Goal: Use online tool/utility: Utilize a website feature to perform a specific function

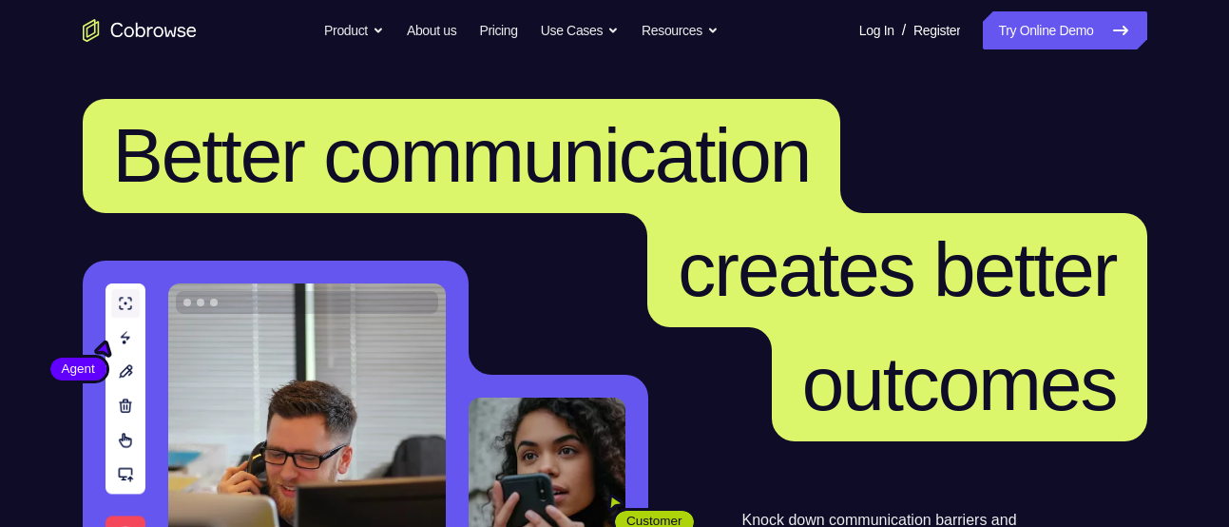
click at [1051, 24] on link "Try Online Demo" at bounding box center [1064, 30] width 163 height 38
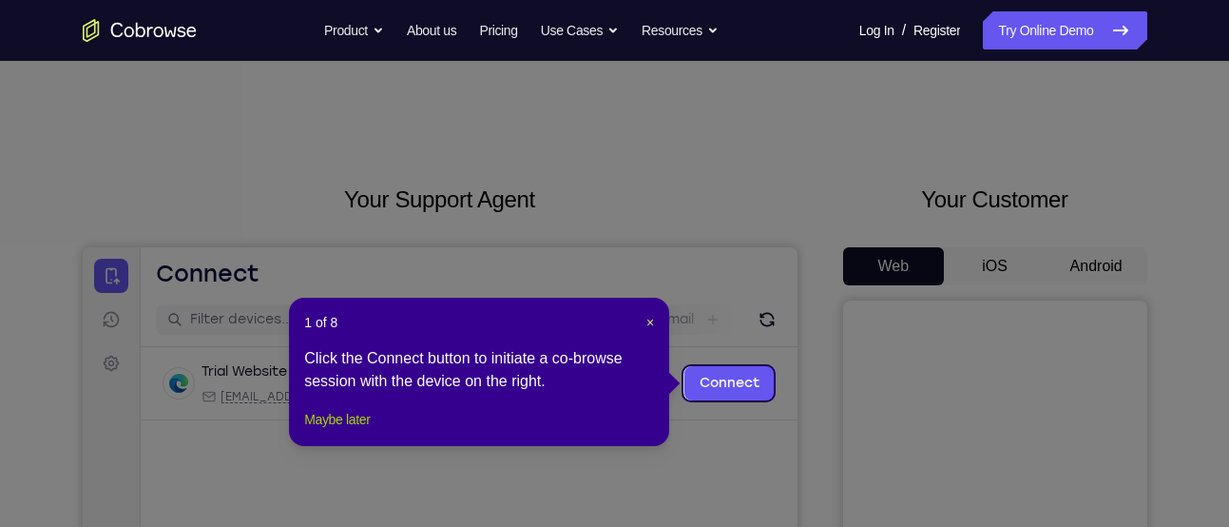
click at [331, 431] on button "Maybe later" at bounding box center [337, 419] width 66 height 23
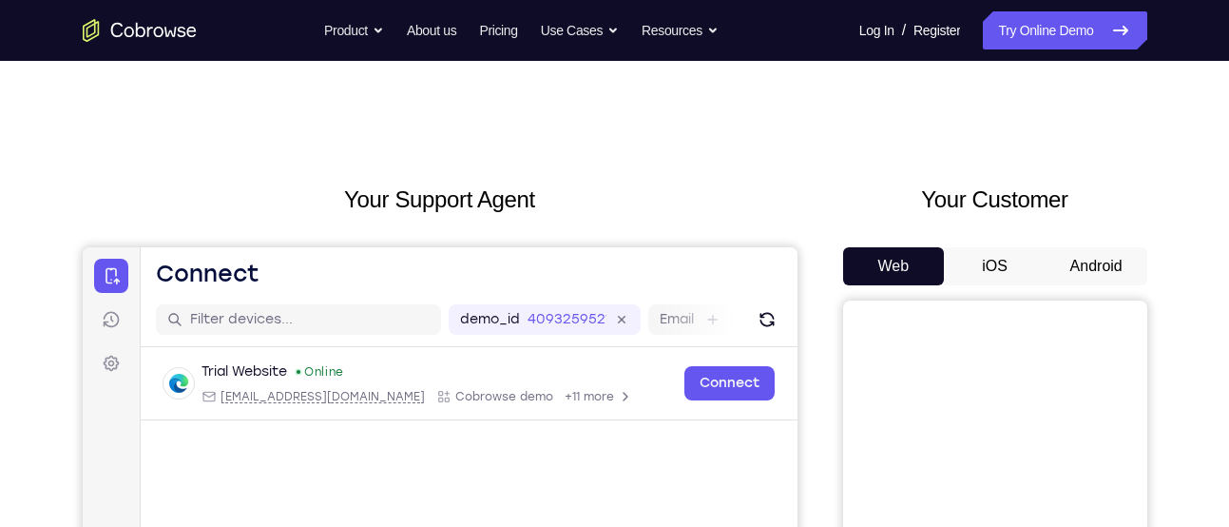
click at [1079, 251] on button "Android" at bounding box center [1097, 266] width 102 height 38
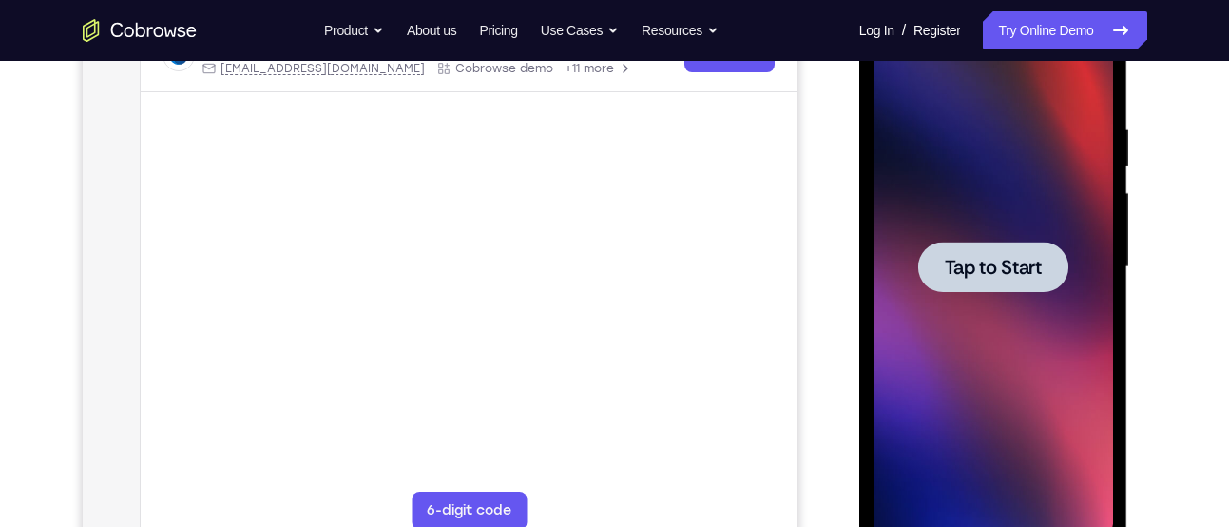
scroll to position [329, 0]
click at [913, 204] on div at bounding box center [993, 266] width 240 height 532
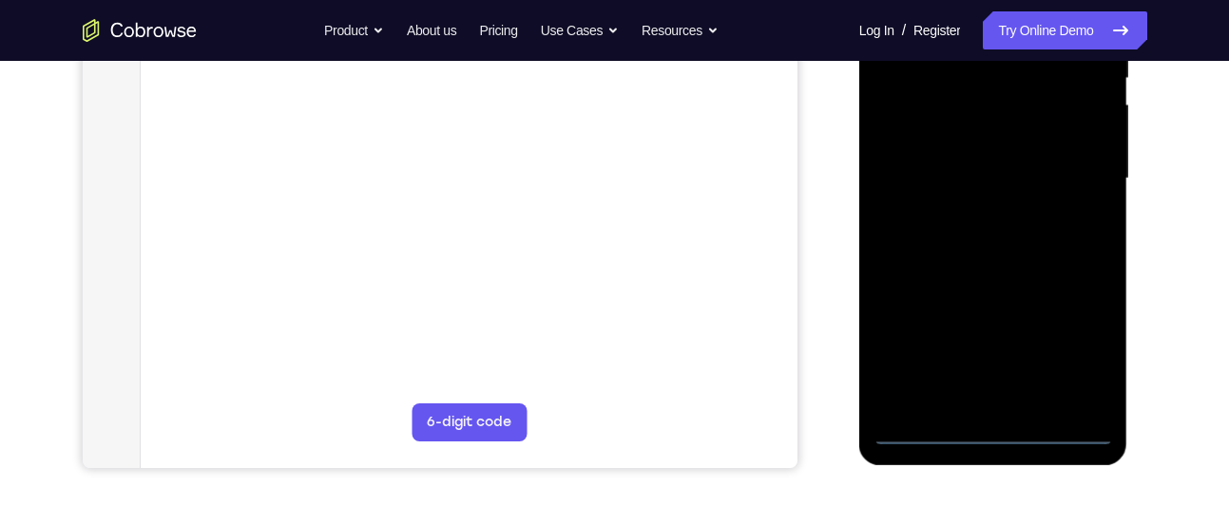
scroll to position [418, 0]
click at [988, 430] on div at bounding box center [993, 177] width 240 height 532
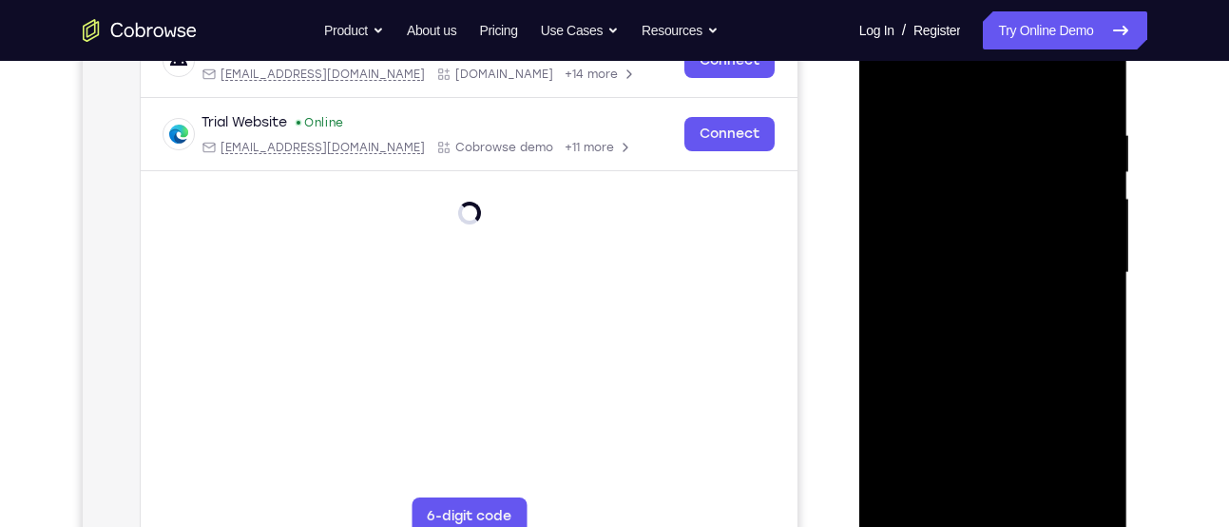
scroll to position [321, 0]
click at [1071, 441] on div at bounding box center [993, 274] width 240 height 532
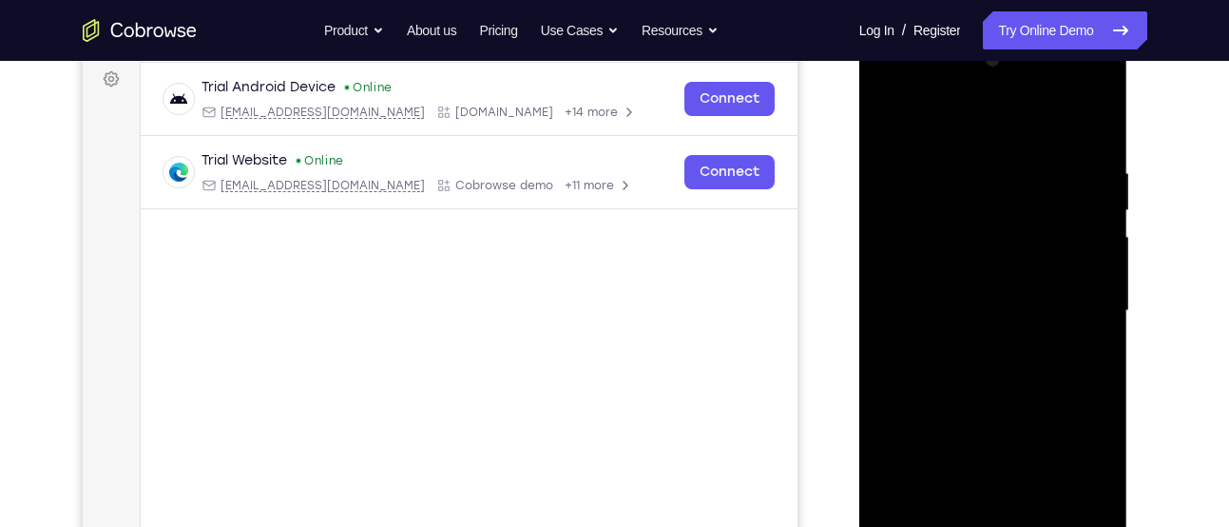
scroll to position [283, 0]
click at [954, 119] on div at bounding box center [993, 312] width 240 height 532
click at [1076, 307] on div at bounding box center [993, 312] width 240 height 532
click at [975, 341] on div at bounding box center [993, 312] width 240 height 532
click at [962, 292] on div at bounding box center [993, 312] width 240 height 532
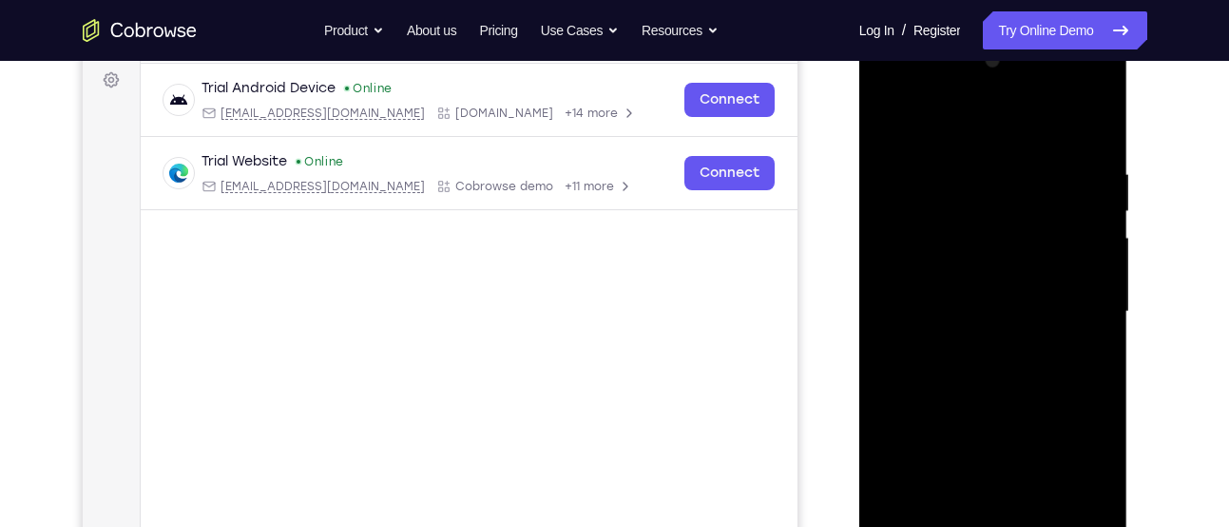
click at [942, 277] on div at bounding box center [993, 312] width 240 height 532
click at [924, 308] on div at bounding box center [993, 312] width 240 height 532
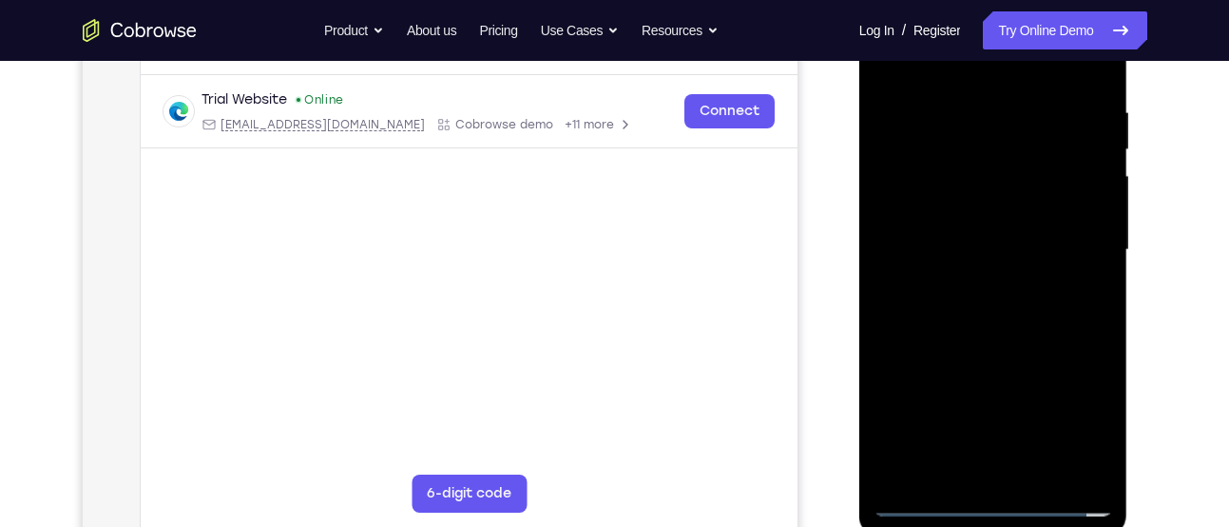
click at [927, 319] on div at bounding box center [993, 250] width 240 height 532
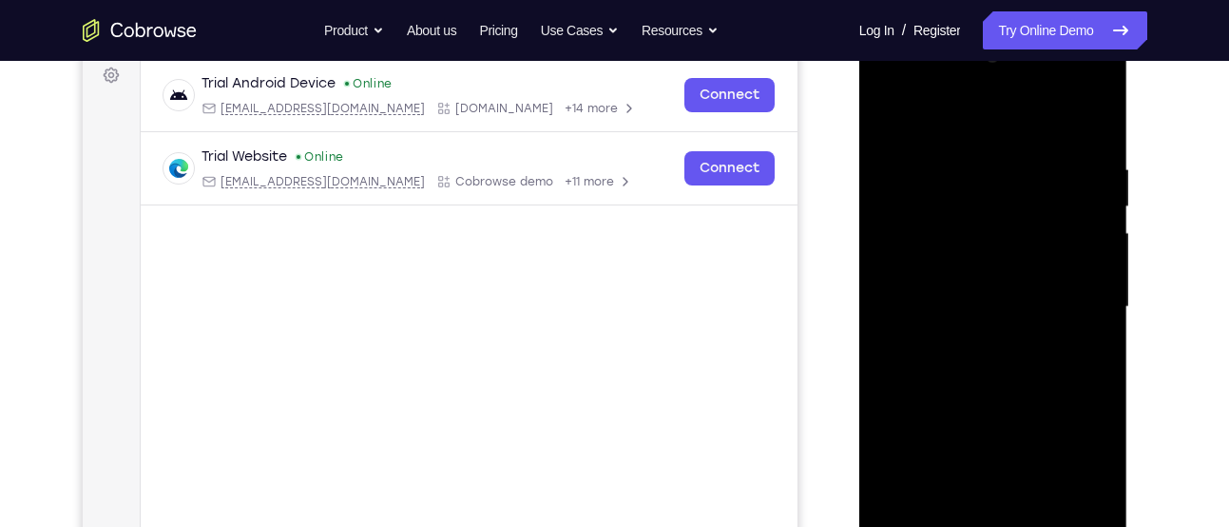
scroll to position [284, 0]
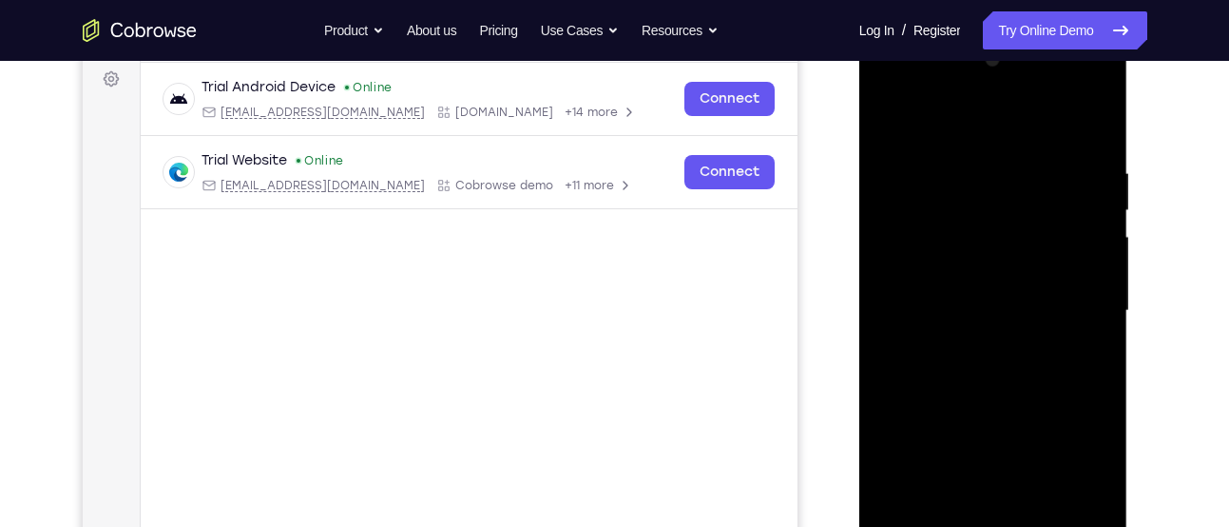
click at [997, 363] on div at bounding box center [993, 311] width 240 height 532
click at [1063, 372] on div at bounding box center [993, 311] width 240 height 532
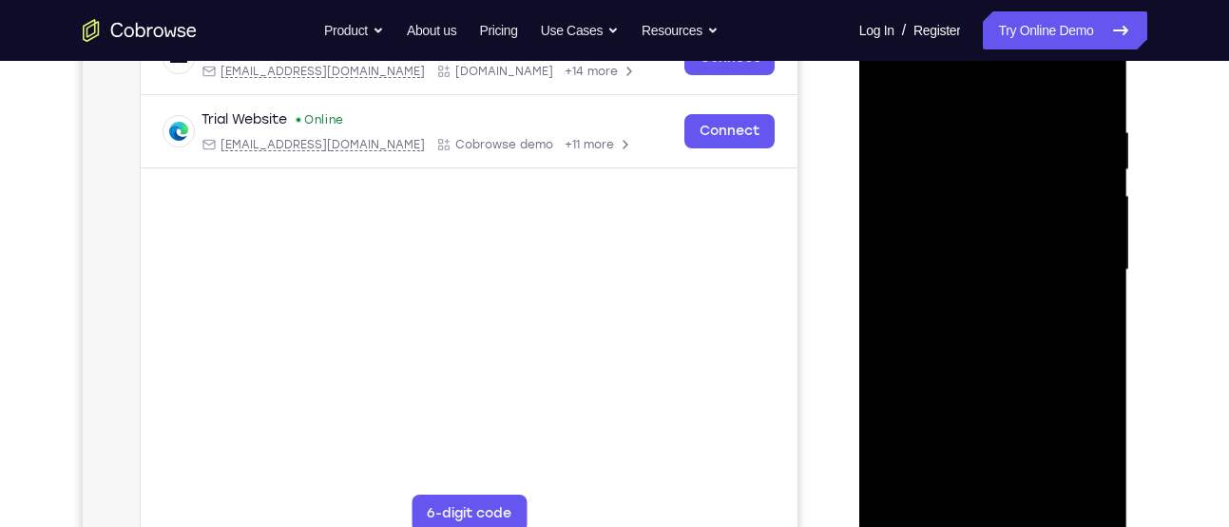
scroll to position [326, 0]
click at [997, 352] on div at bounding box center [993, 269] width 240 height 532
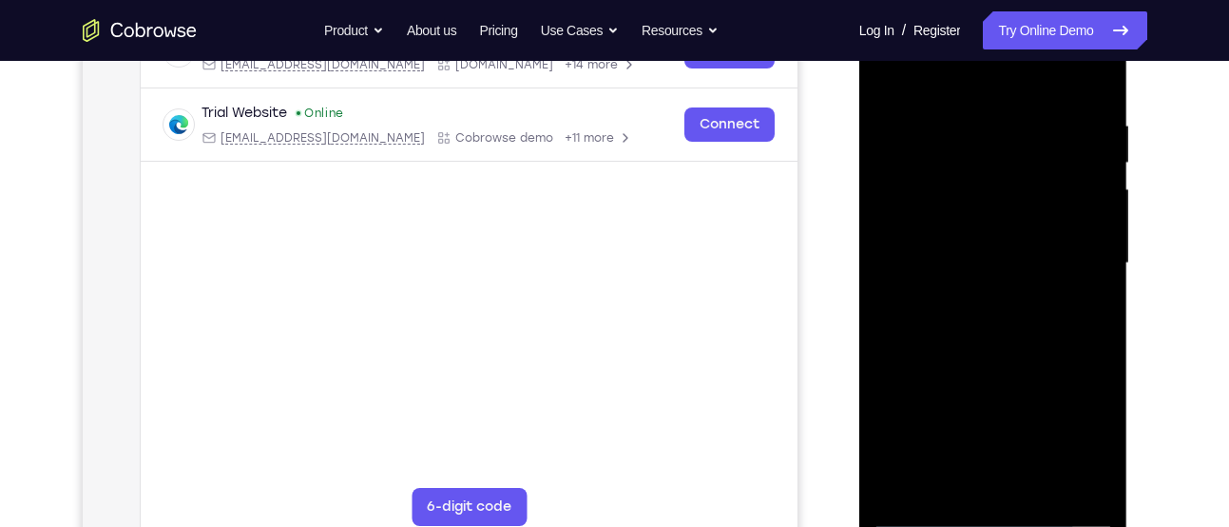
click at [1094, 66] on div at bounding box center [993, 263] width 240 height 532
click at [886, 73] on div at bounding box center [993, 263] width 240 height 532
click at [1074, 105] on div at bounding box center [993, 263] width 240 height 532
click at [1085, 111] on div at bounding box center [993, 263] width 240 height 532
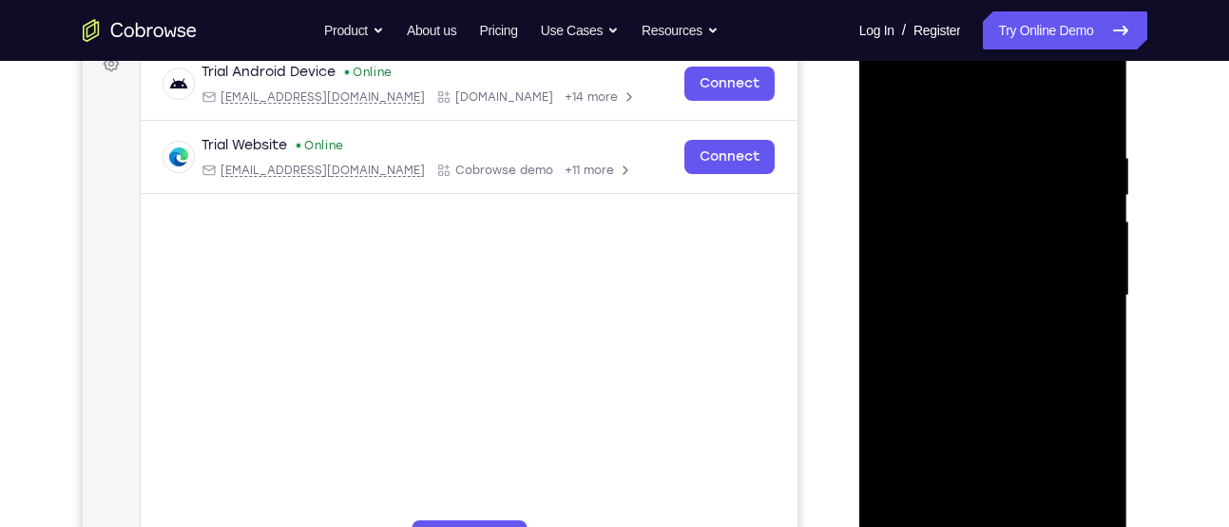
scroll to position [306, 0]
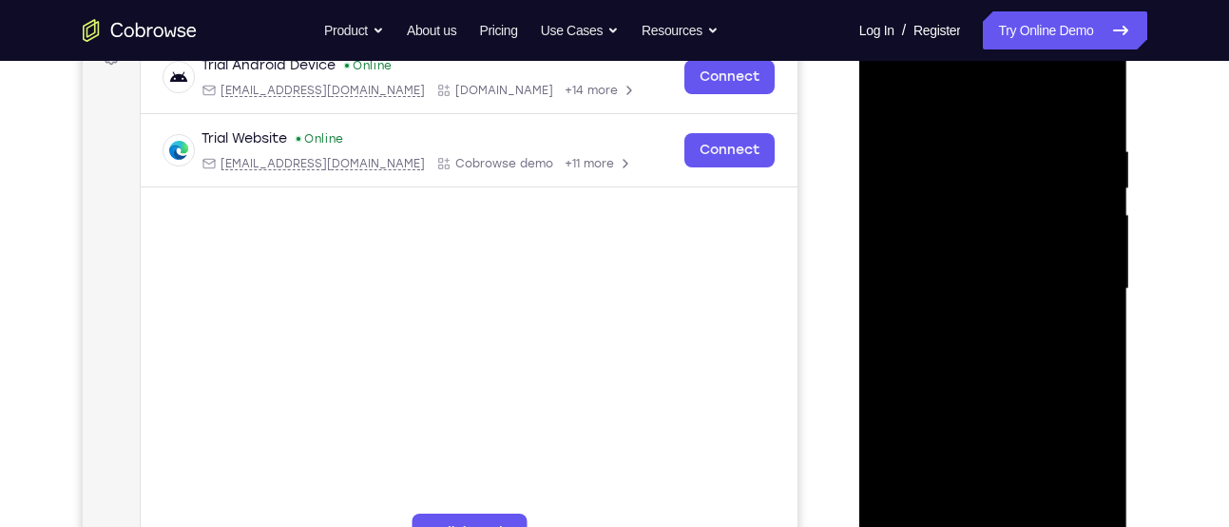
click at [1103, 287] on div at bounding box center [993, 289] width 240 height 532
click at [1103, 288] on div at bounding box center [993, 289] width 240 height 532
click at [1090, 322] on div at bounding box center [993, 289] width 240 height 532
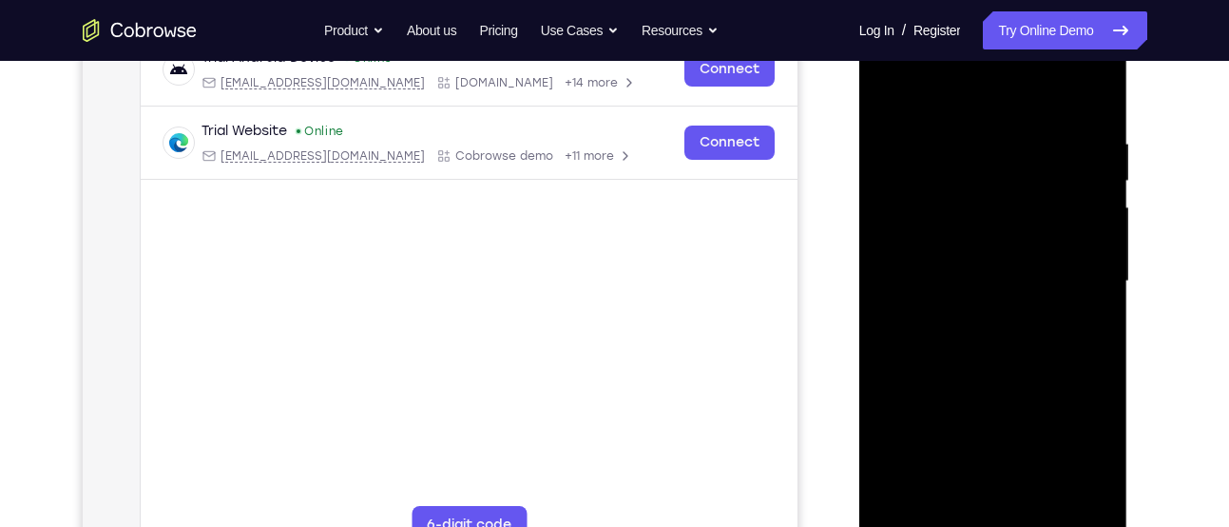
scroll to position [331, 0]
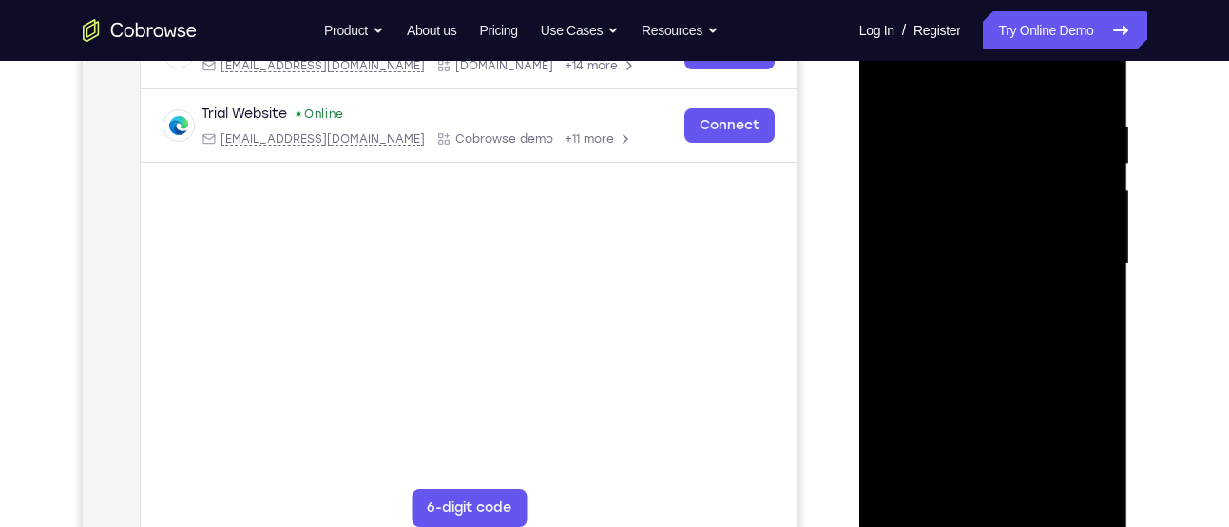
click at [896, 291] on div at bounding box center [993, 264] width 240 height 532
click at [896, 287] on div at bounding box center [993, 264] width 240 height 532
click at [1084, 282] on div at bounding box center [993, 264] width 240 height 532
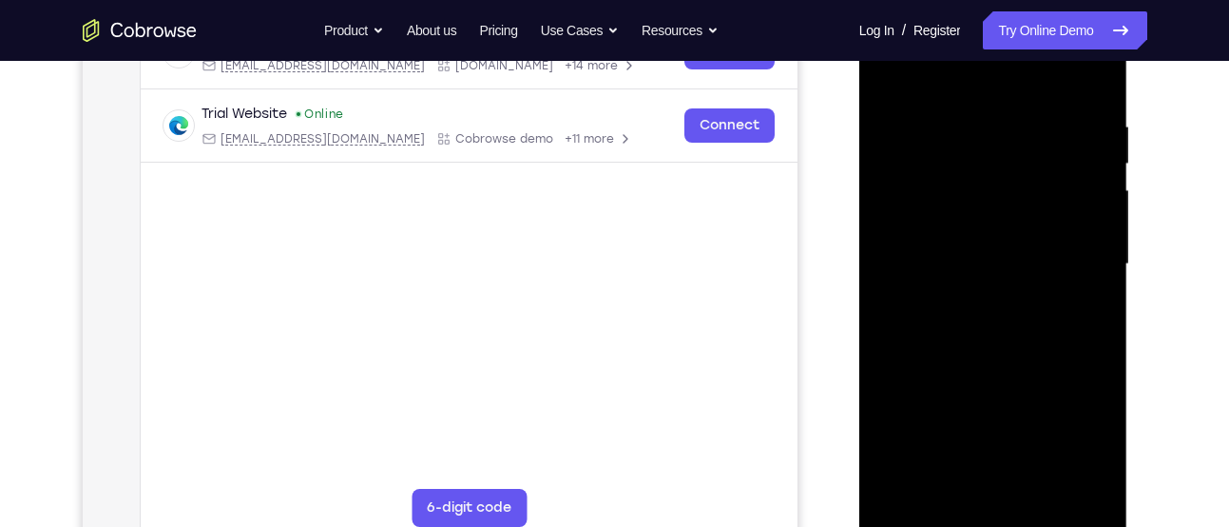
click at [1084, 282] on div at bounding box center [993, 264] width 240 height 532
click at [1088, 268] on div at bounding box center [993, 264] width 240 height 532
drag, startPoint x: 1088, startPoint y: 192, endPoint x: 1053, endPoint y: 192, distance: 35.2
click at [1053, 192] on div at bounding box center [993, 264] width 240 height 532
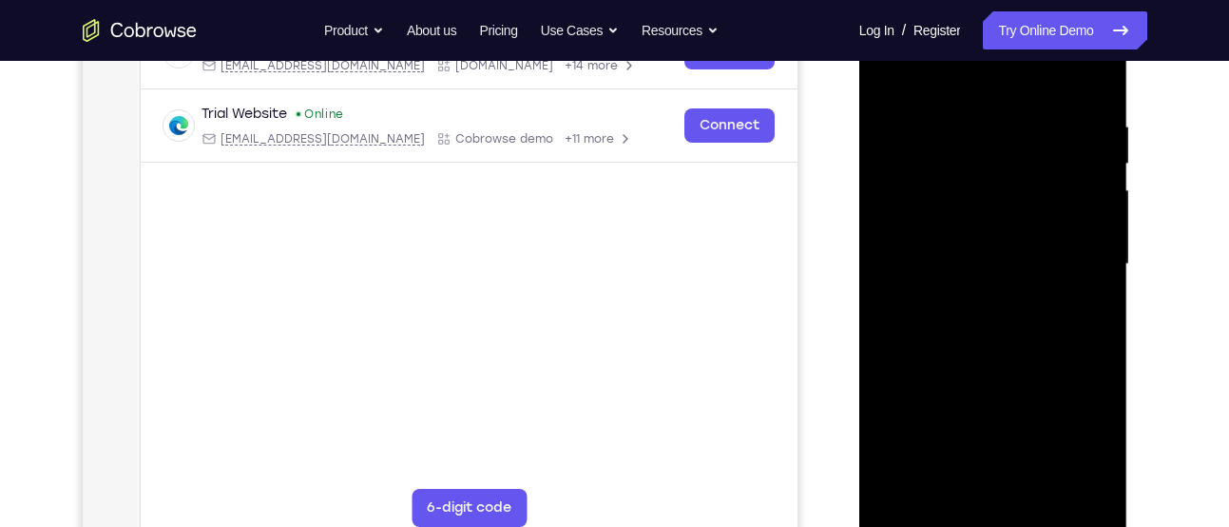
click at [1077, 251] on div at bounding box center [993, 264] width 240 height 532
click at [1084, 255] on div at bounding box center [993, 264] width 240 height 532
click at [880, 164] on div at bounding box center [993, 264] width 240 height 532
click at [1065, 81] on div at bounding box center [993, 264] width 240 height 532
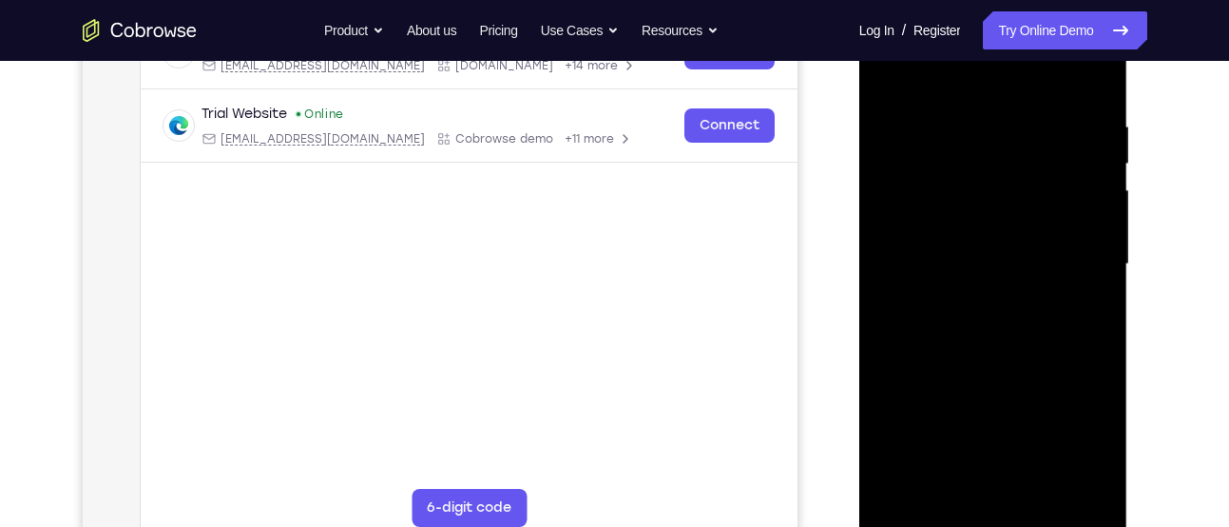
click at [1077, 303] on div at bounding box center [993, 264] width 240 height 532
click at [1090, 302] on div at bounding box center [993, 264] width 240 height 532
click at [991, 229] on div at bounding box center [993, 264] width 240 height 532
click at [1087, 317] on div at bounding box center [993, 264] width 240 height 532
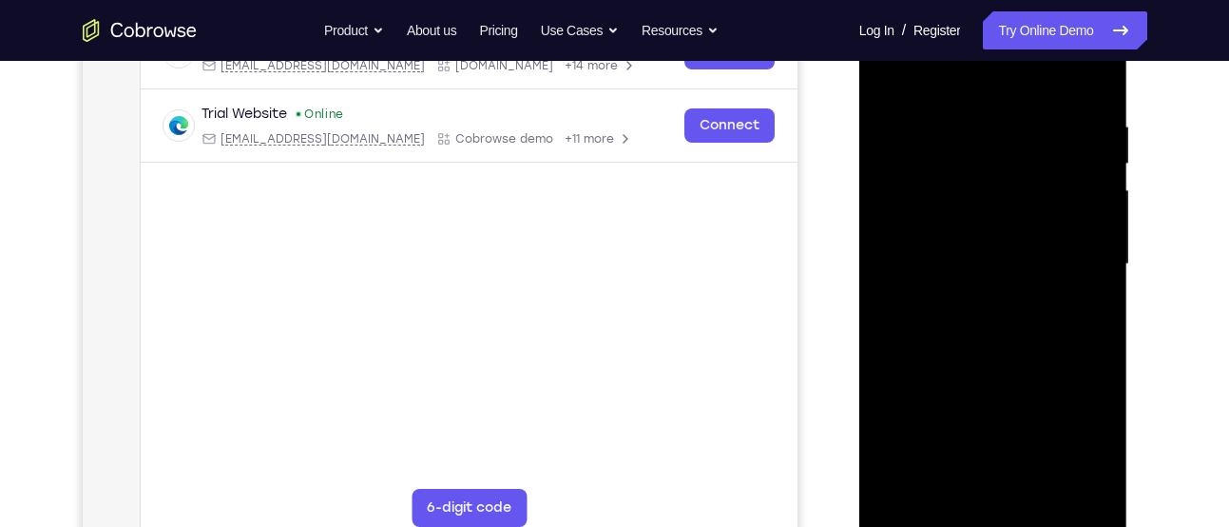
click at [1100, 354] on div at bounding box center [993, 264] width 240 height 532
click at [1093, 354] on div at bounding box center [993, 264] width 240 height 532
click at [1087, 126] on div at bounding box center [993, 264] width 240 height 532
click at [1097, 145] on div at bounding box center [993, 264] width 240 height 532
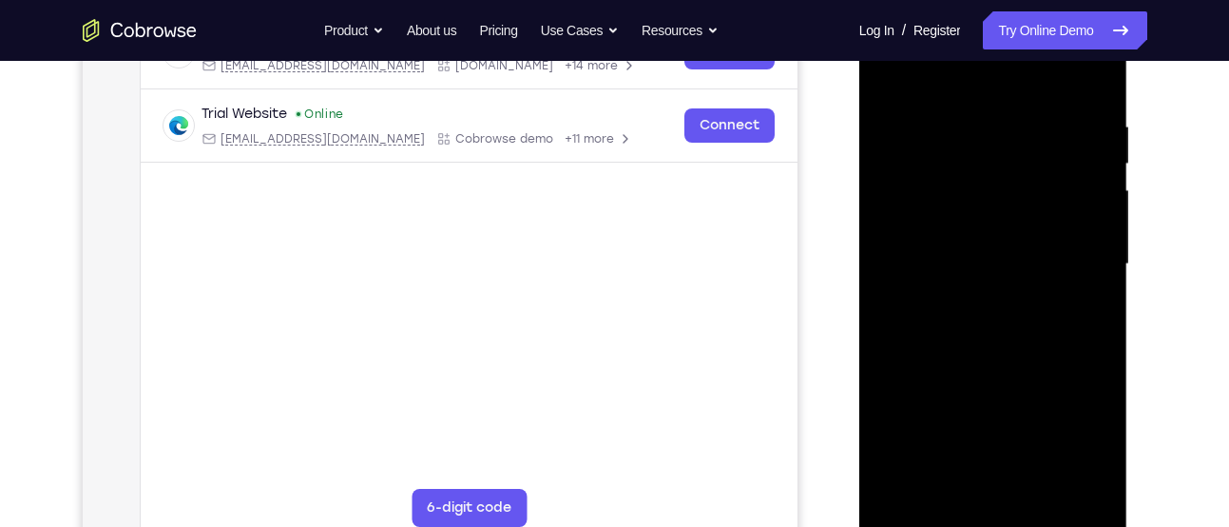
click at [1095, 84] on div at bounding box center [993, 264] width 240 height 532
click at [966, 115] on div at bounding box center [993, 264] width 240 height 532
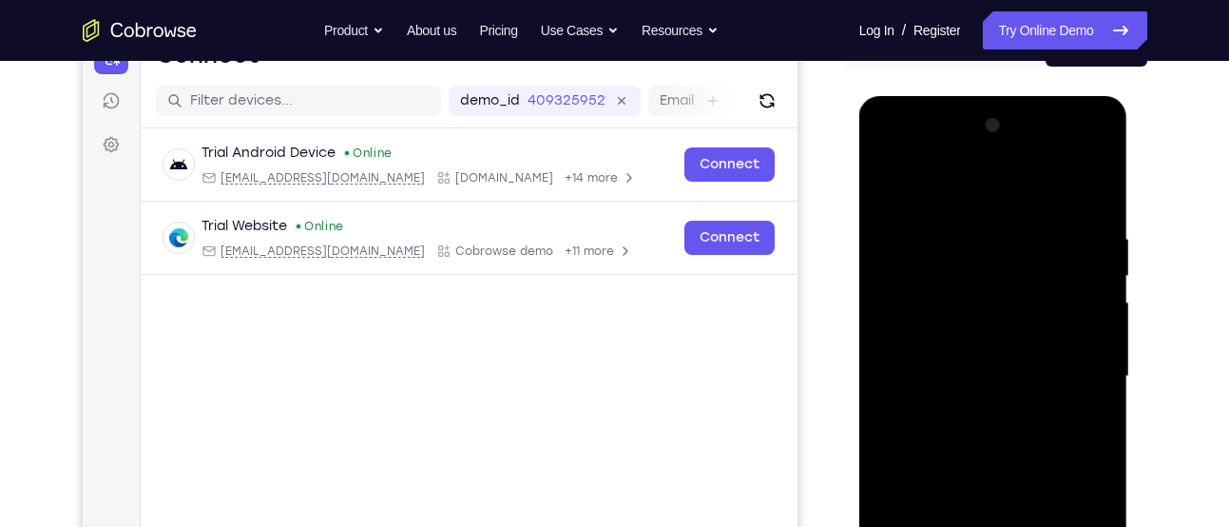
scroll to position [227, 0]
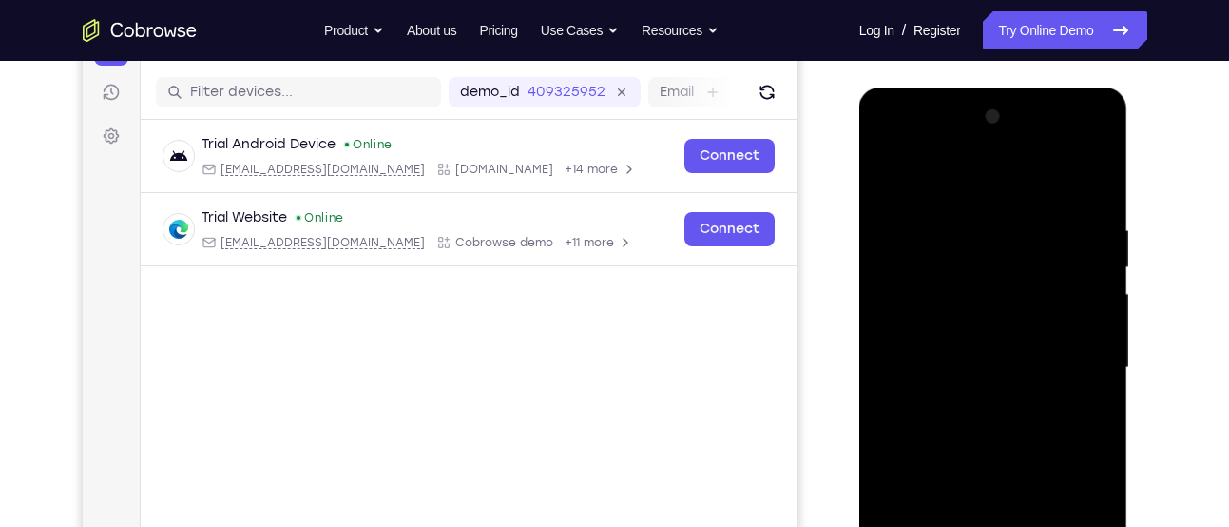
click at [1103, 276] on div at bounding box center [993, 368] width 240 height 532
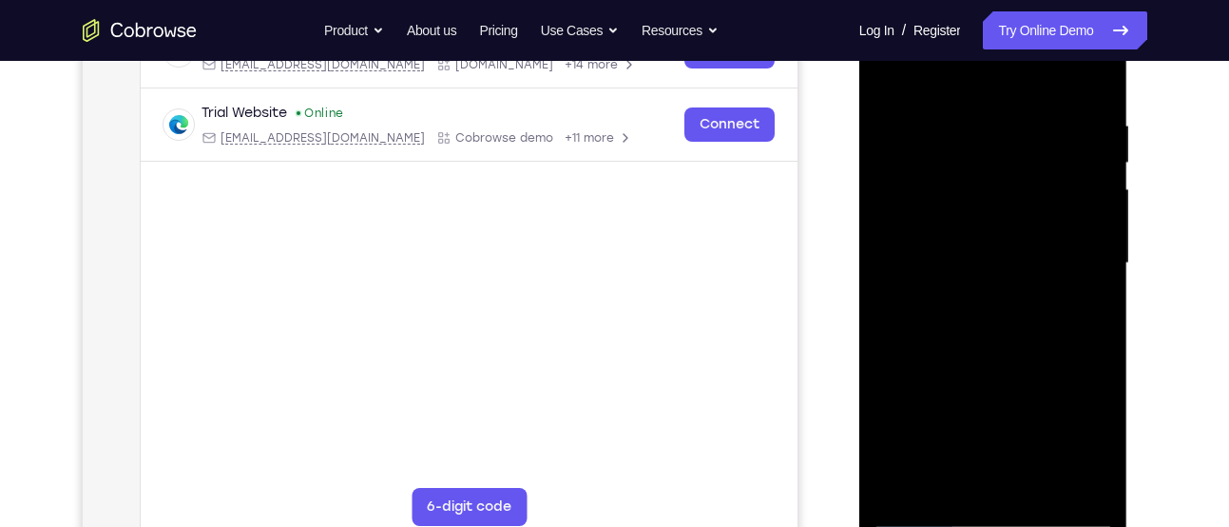
scroll to position [328, 0]
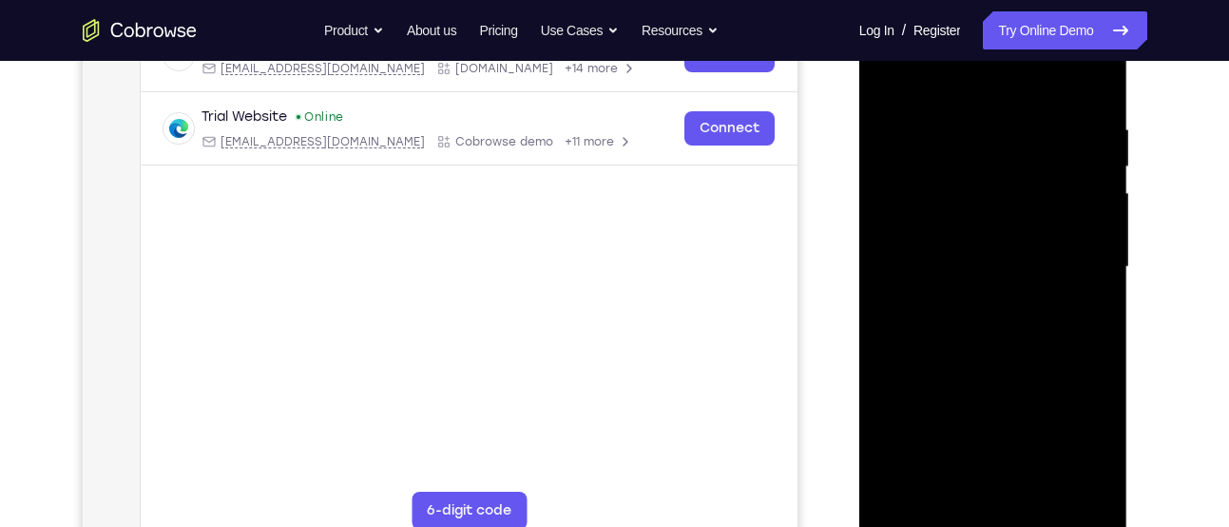
click at [1090, 79] on div at bounding box center [993, 267] width 240 height 532
drag, startPoint x: 938, startPoint y: 394, endPoint x: 950, endPoint y: 196, distance: 199.0
click at [950, 196] on div at bounding box center [993, 267] width 240 height 532
drag, startPoint x: 956, startPoint y: 367, endPoint x: 958, endPoint y: 117, distance: 250.0
click at [958, 117] on div at bounding box center [993, 267] width 240 height 532
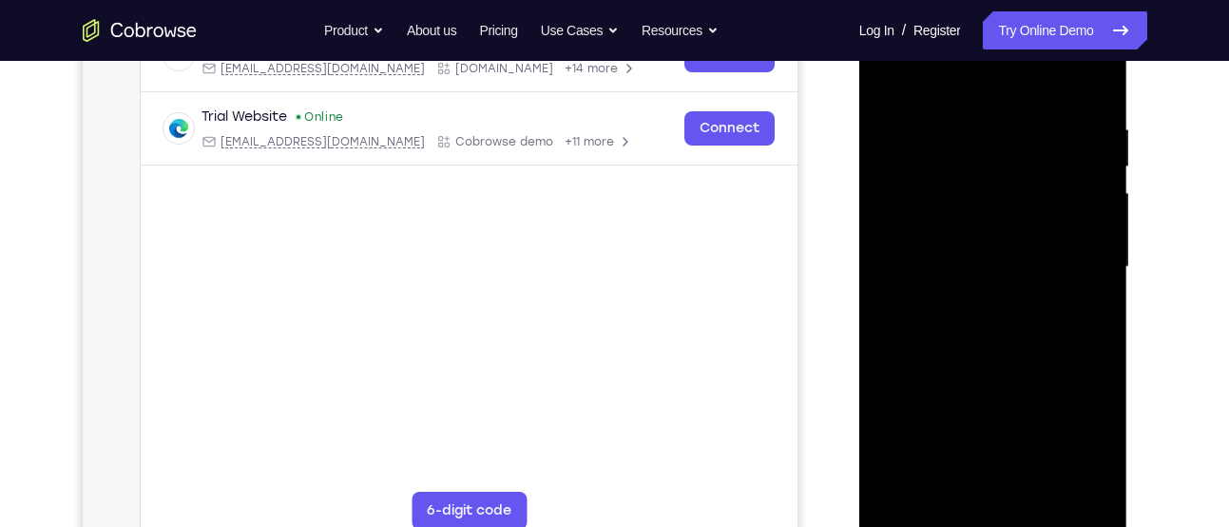
drag, startPoint x: 1018, startPoint y: 203, endPoint x: 996, endPoint y: 411, distance: 208.3
click at [996, 411] on div at bounding box center [993, 267] width 240 height 532
drag, startPoint x: 996, startPoint y: 411, endPoint x: 996, endPoint y: 148, distance: 262.3
click at [996, 148] on div at bounding box center [993, 267] width 240 height 532
drag, startPoint x: 991, startPoint y: 223, endPoint x: 1003, endPoint y: 551, distance: 328.1
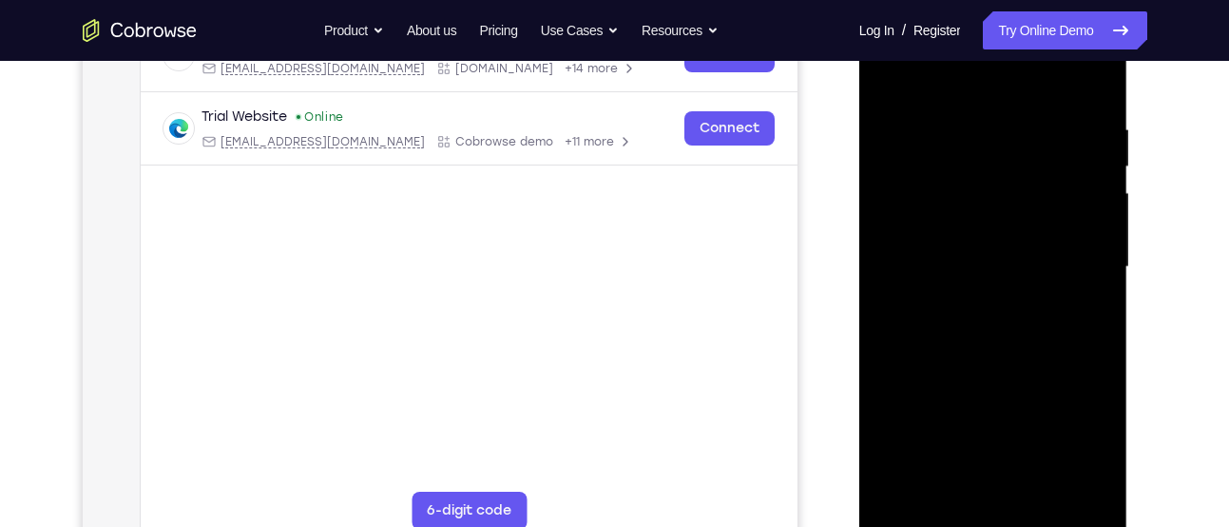
click at [1003, 526] on div at bounding box center [993, 270] width 269 height 566
click at [1021, 124] on div at bounding box center [993, 267] width 240 height 532
click at [1065, 86] on div at bounding box center [993, 267] width 240 height 532
click at [1008, 234] on div at bounding box center [993, 267] width 240 height 532
click at [902, 259] on div at bounding box center [993, 267] width 240 height 532
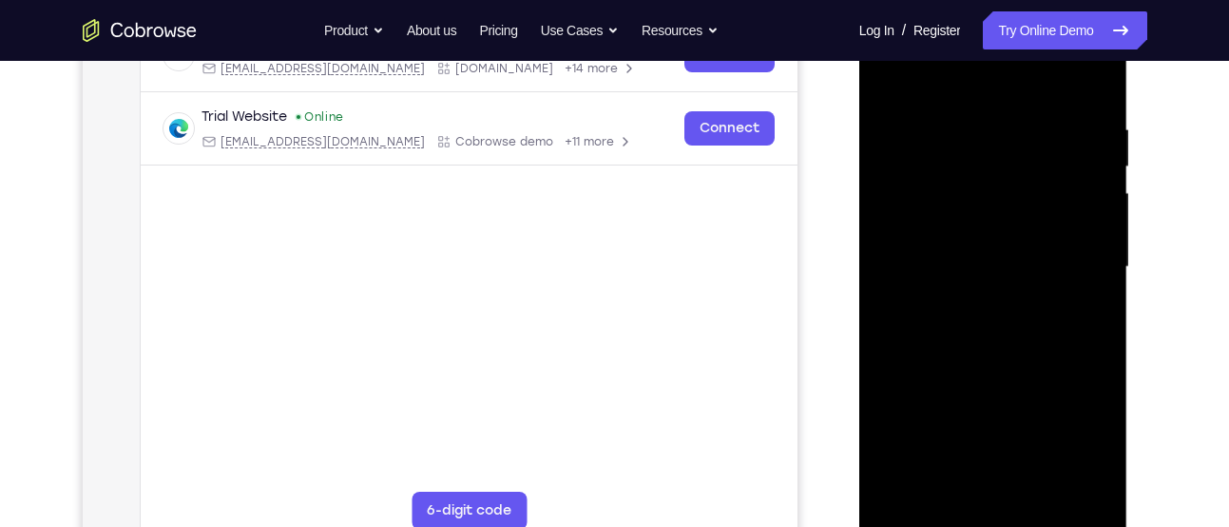
click at [902, 259] on div at bounding box center [993, 267] width 240 height 532
click at [1065, 83] on div at bounding box center [993, 267] width 240 height 532
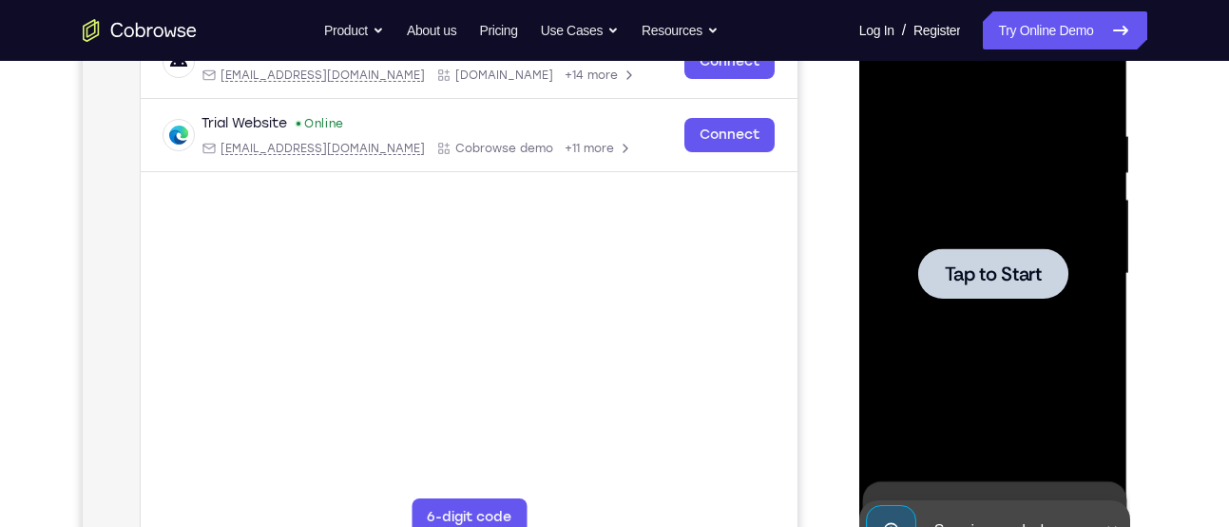
scroll to position [320, 0]
